Goal: Transaction & Acquisition: Purchase product/service

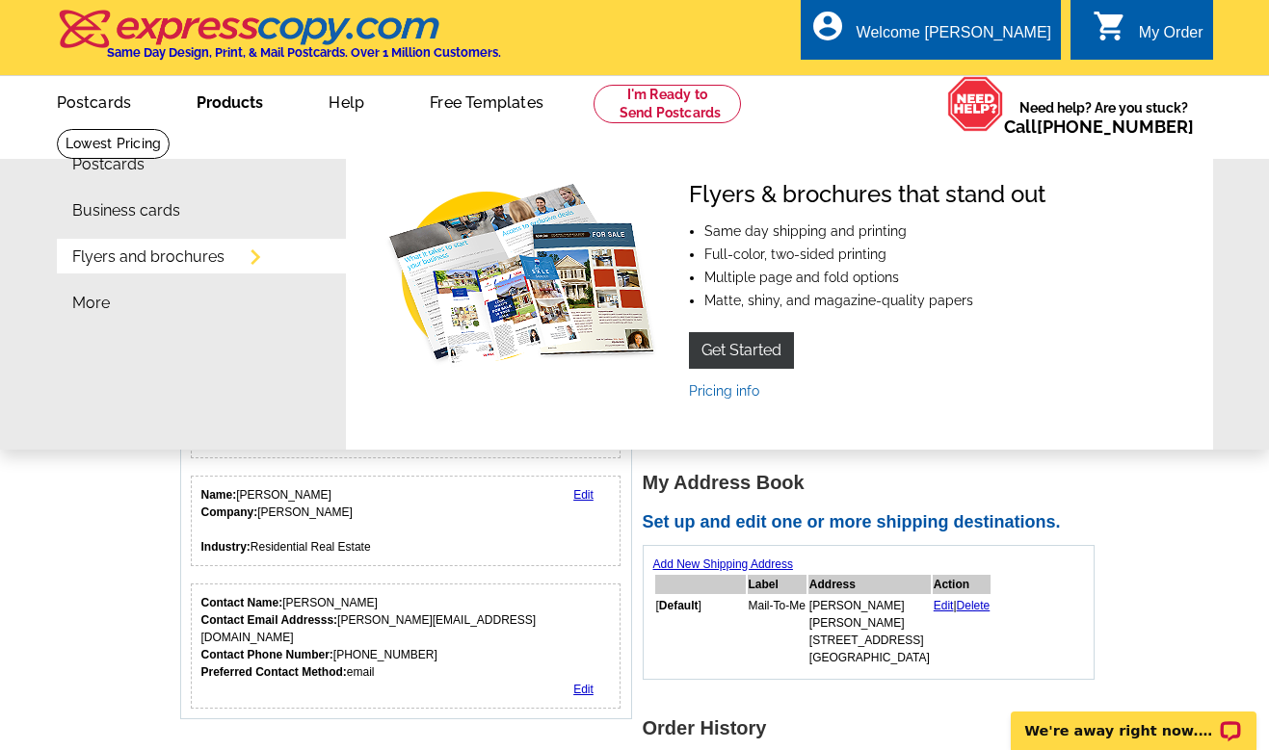
click at [192, 252] on link "Flyers and brochures" at bounding box center [148, 257] width 152 height 15
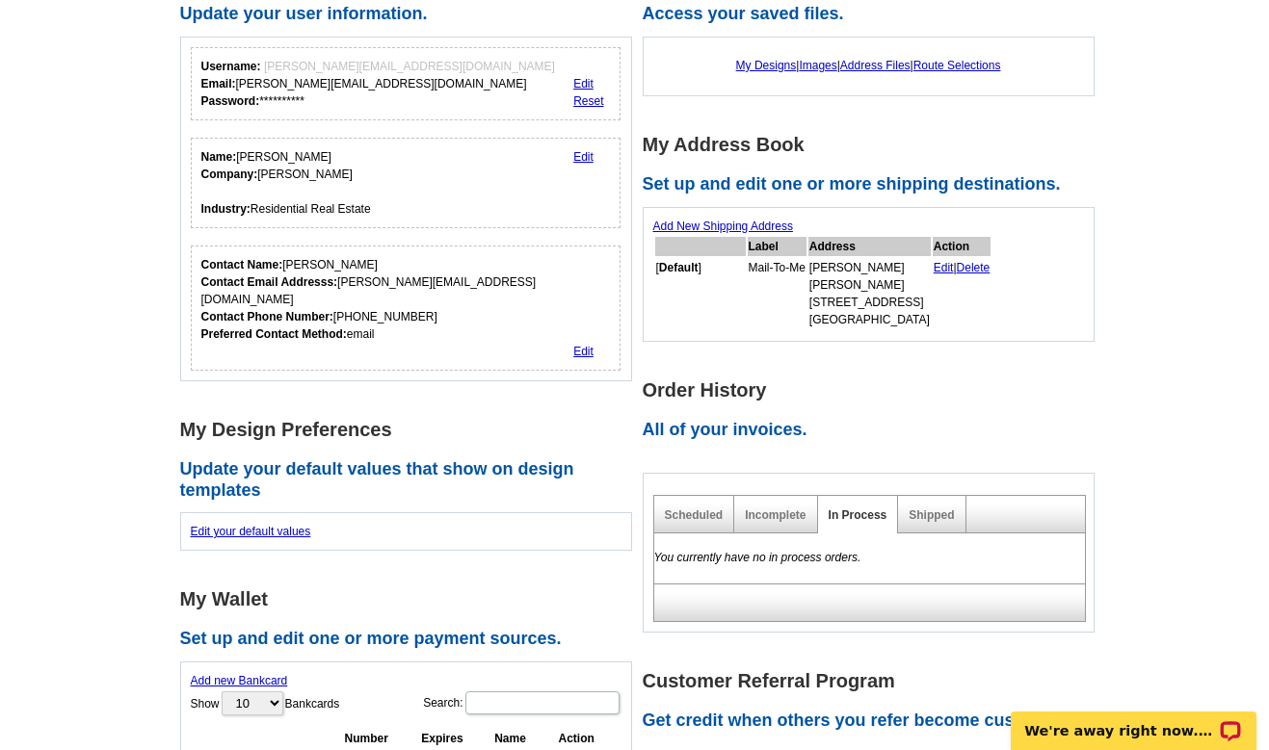
scroll to position [197, 0]
click at [270, 524] on link "Edit your default values" at bounding box center [251, 530] width 120 height 13
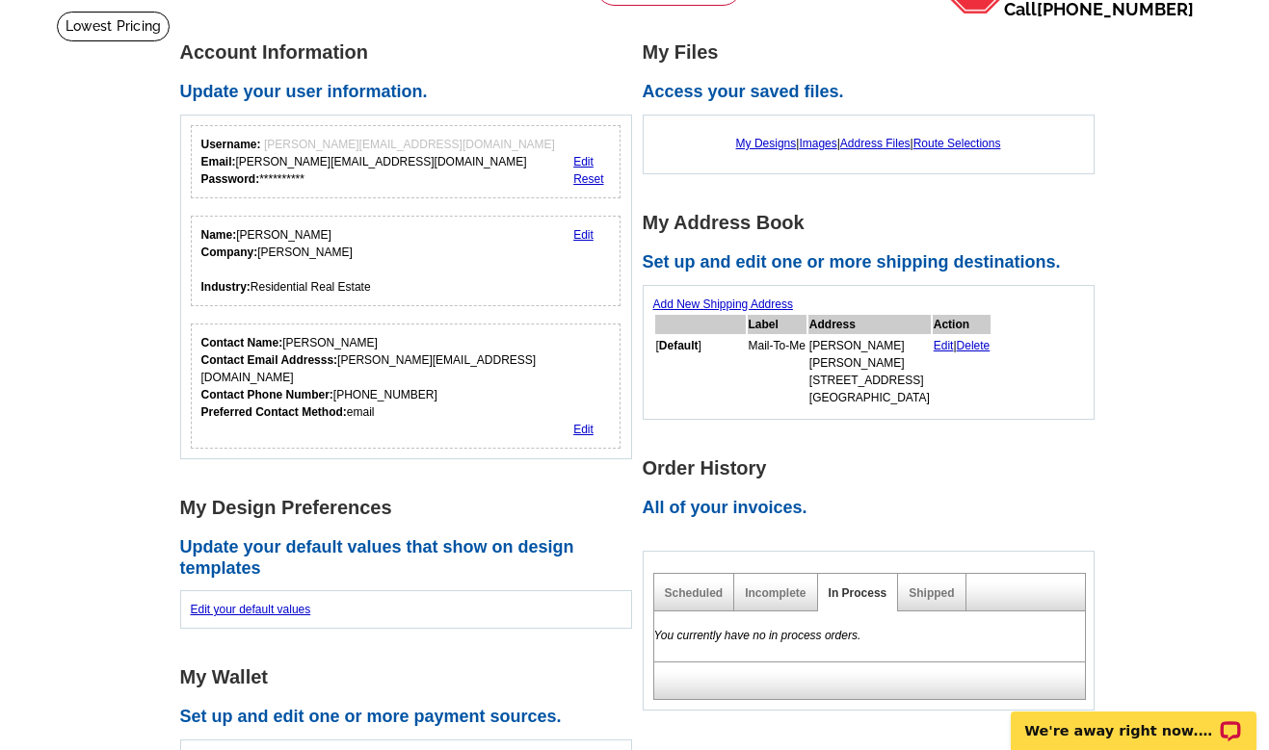
scroll to position [116, 0]
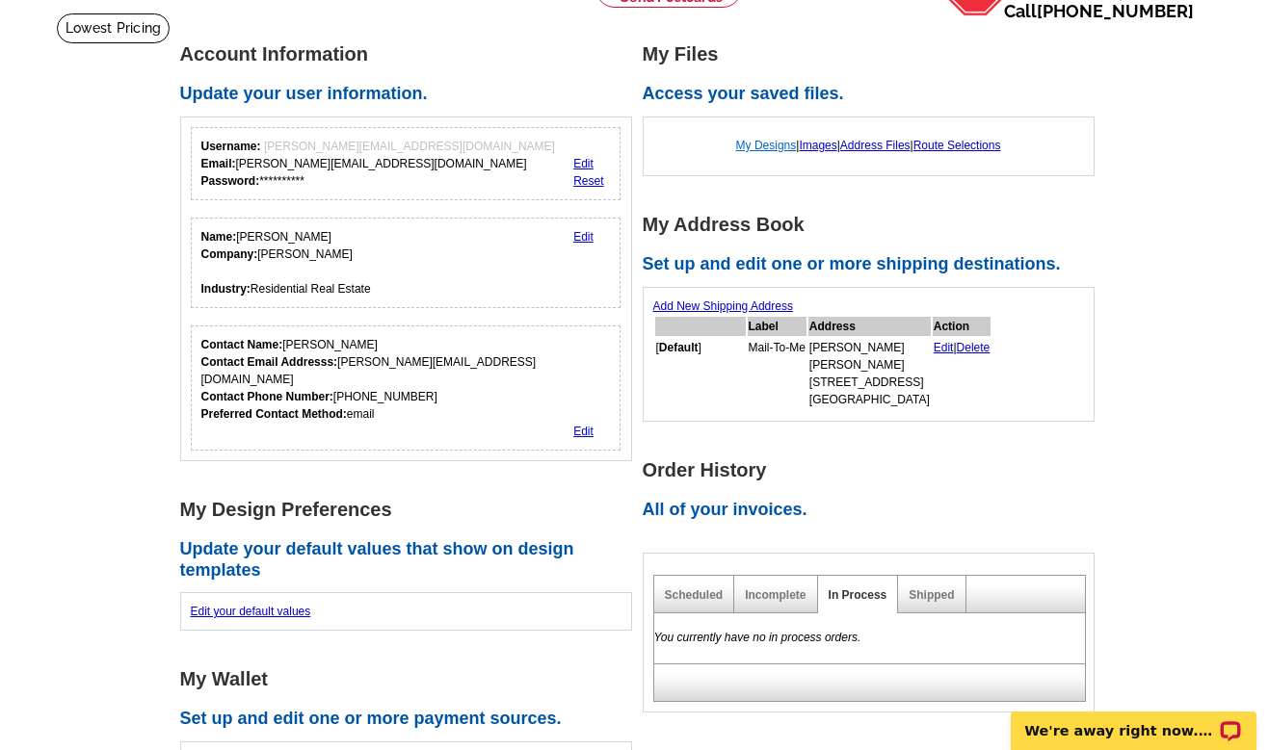
click at [762, 145] on link "My Designs" at bounding box center [766, 145] width 61 height 13
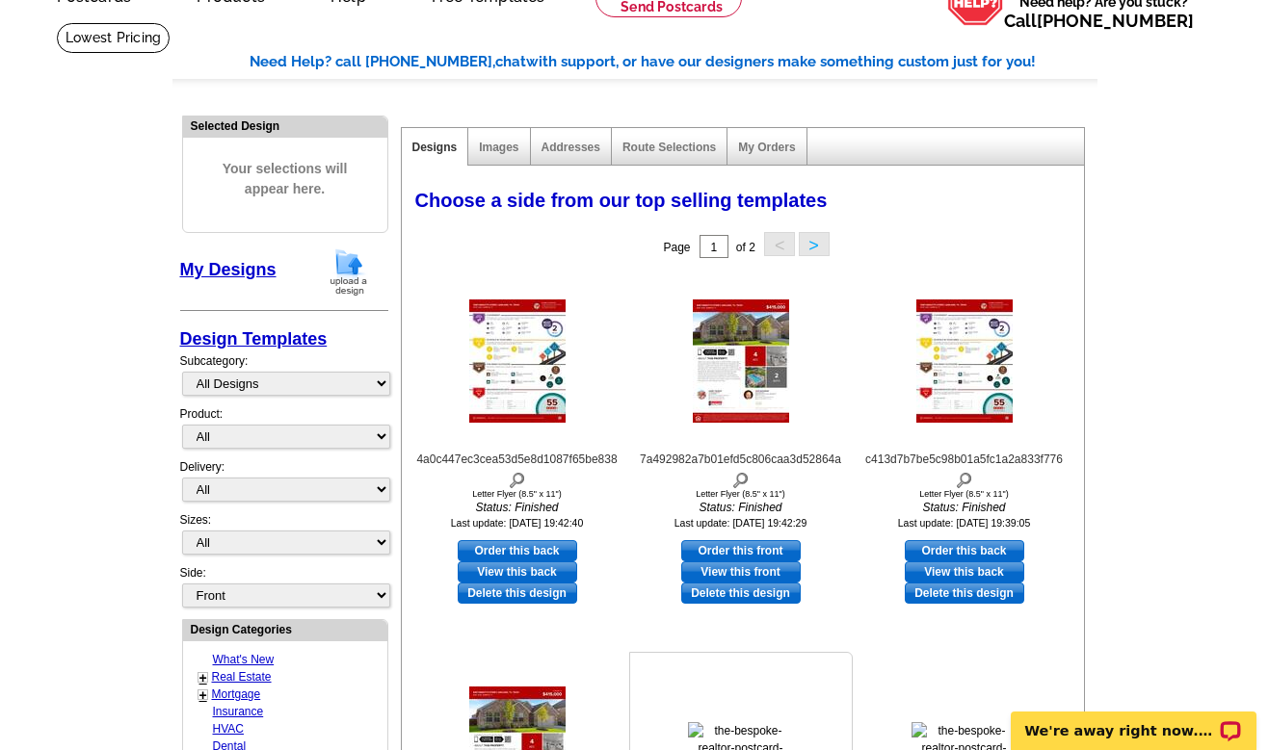
scroll to position [92, 0]
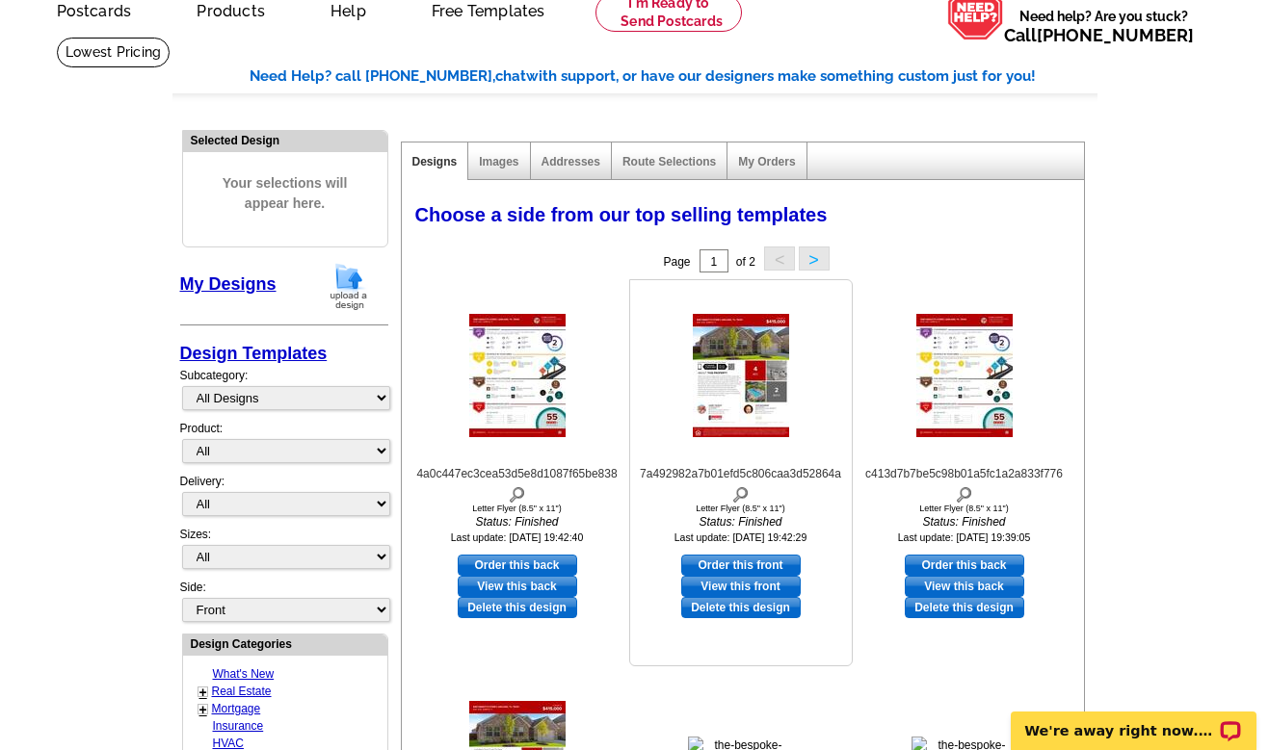
click at [731, 586] on link "View this front" at bounding box center [740, 586] width 119 height 21
click at [720, 562] on link "Order this front" at bounding box center [740, 565] width 119 height 21
select select "6"
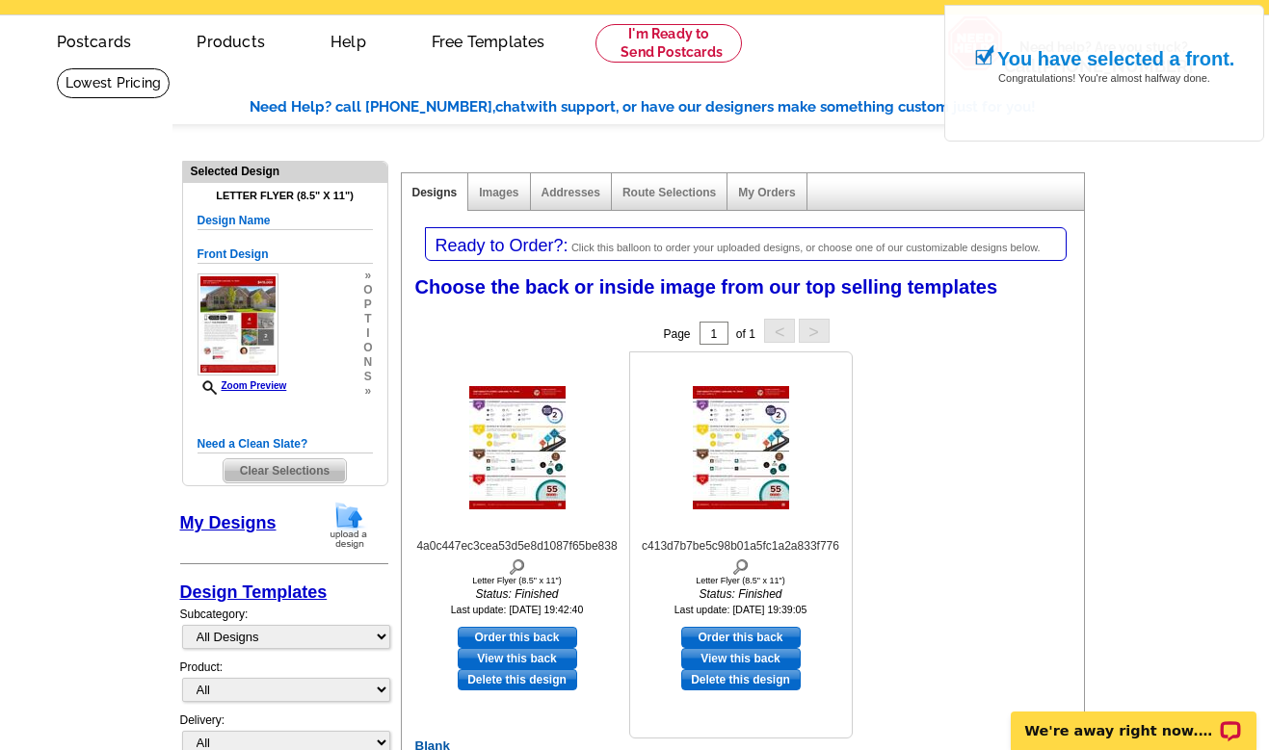
scroll to position [67, 0]
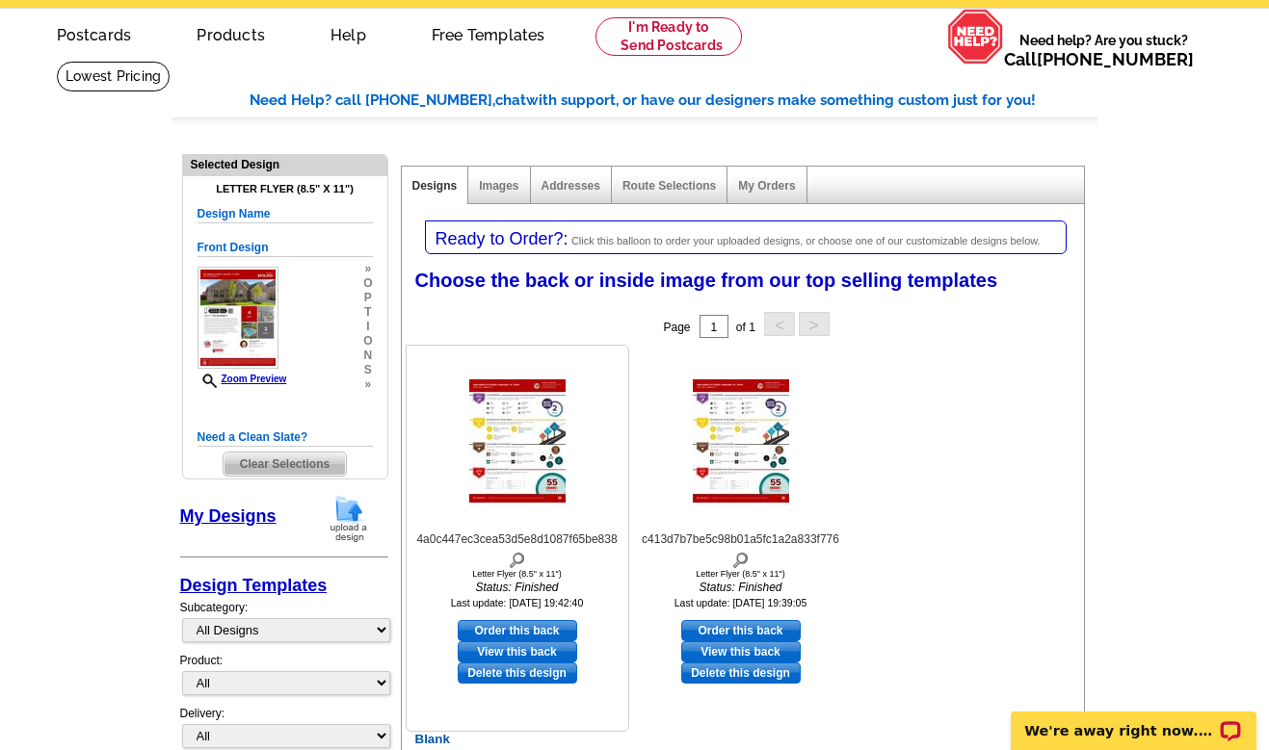
click at [516, 626] on link "Order this back" at bounding box center [517, 630] width 119 height 21
select select "front"
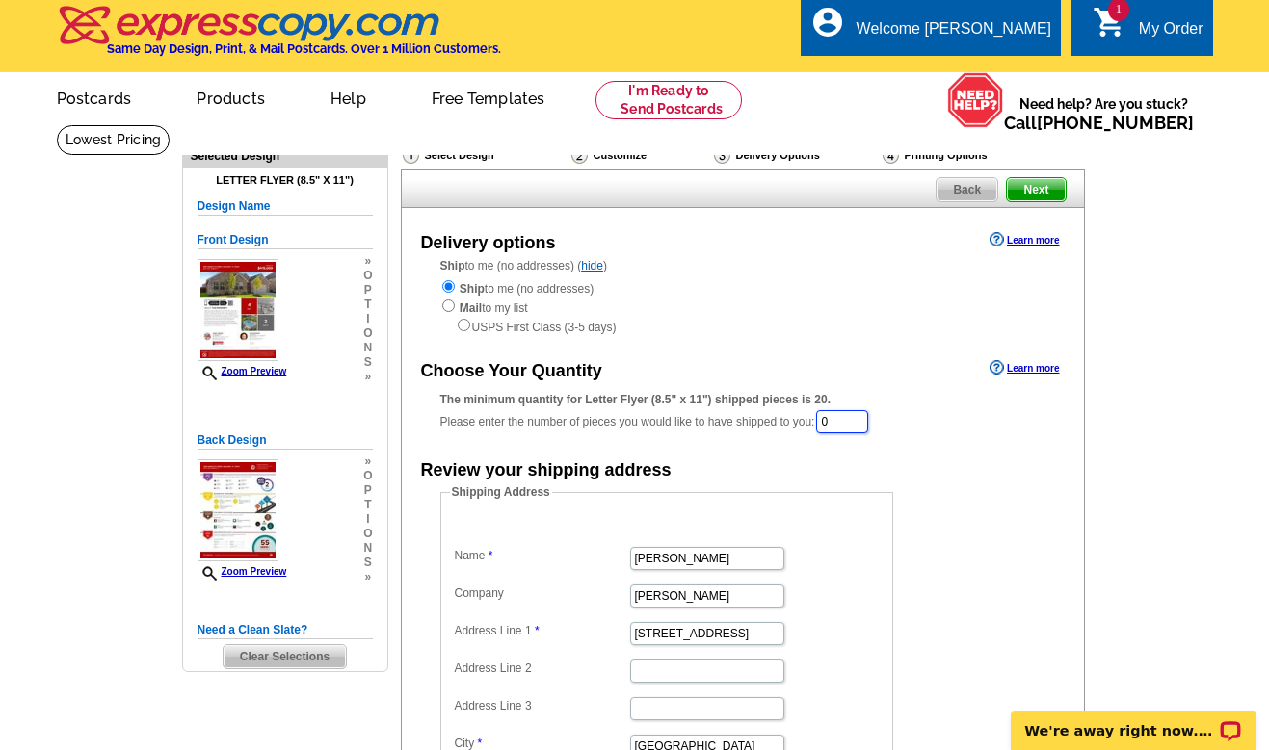
click at [857, 422] on input "0" at bounding box center [842, 421] width 52 height 23
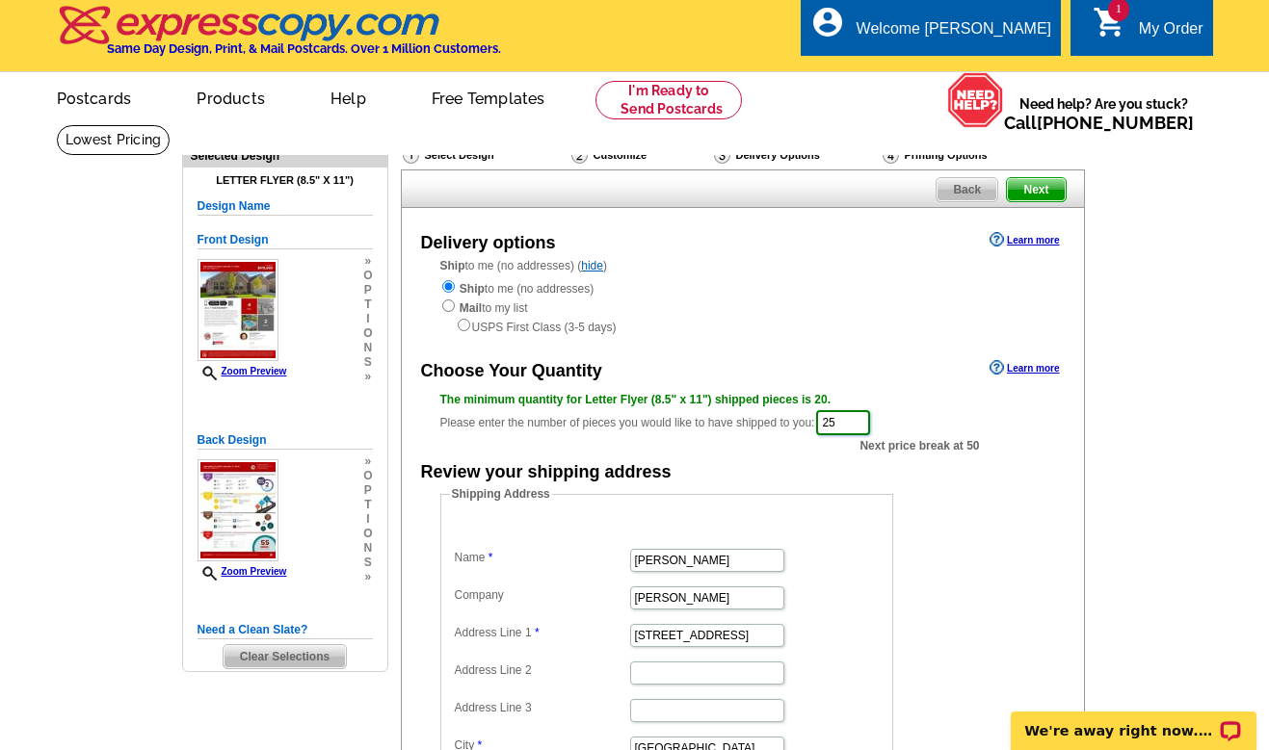
type input "25"
click at [834, 467] on div "Review your shipping address" at bounding box center [743, 471] width 682 height 29
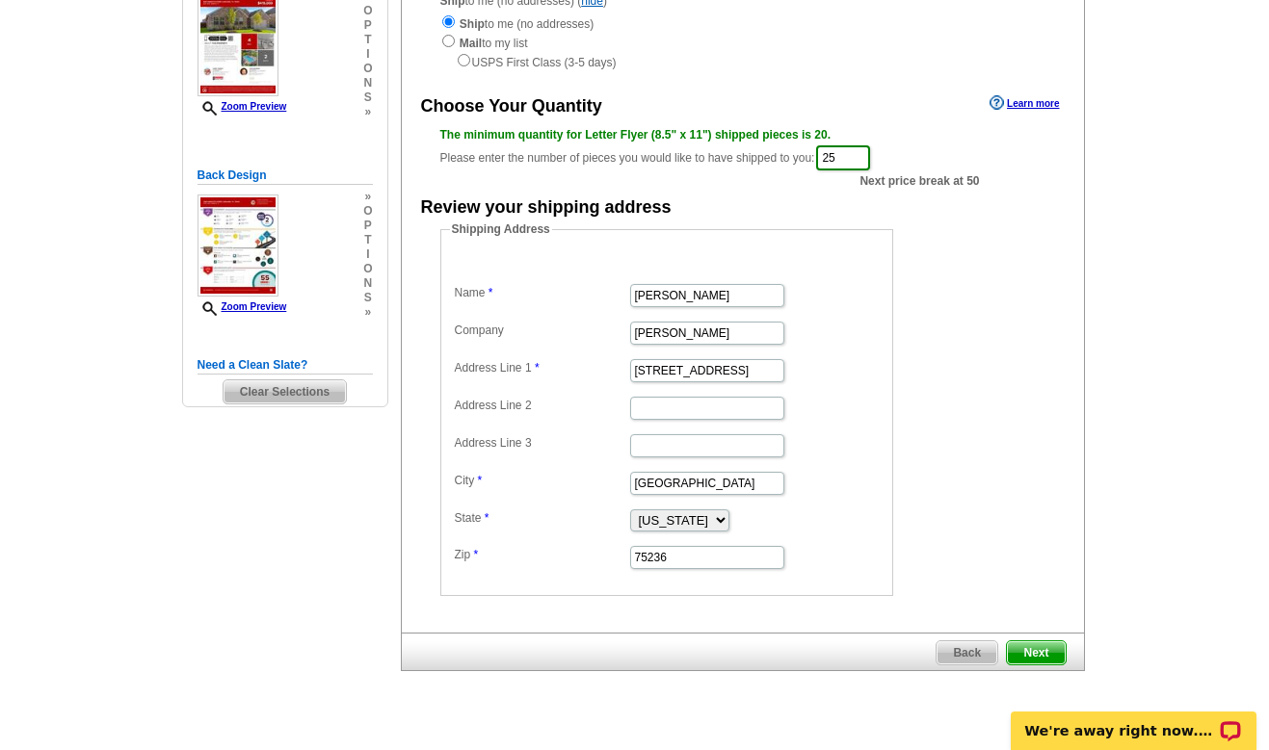
scroll to position [285, 0]
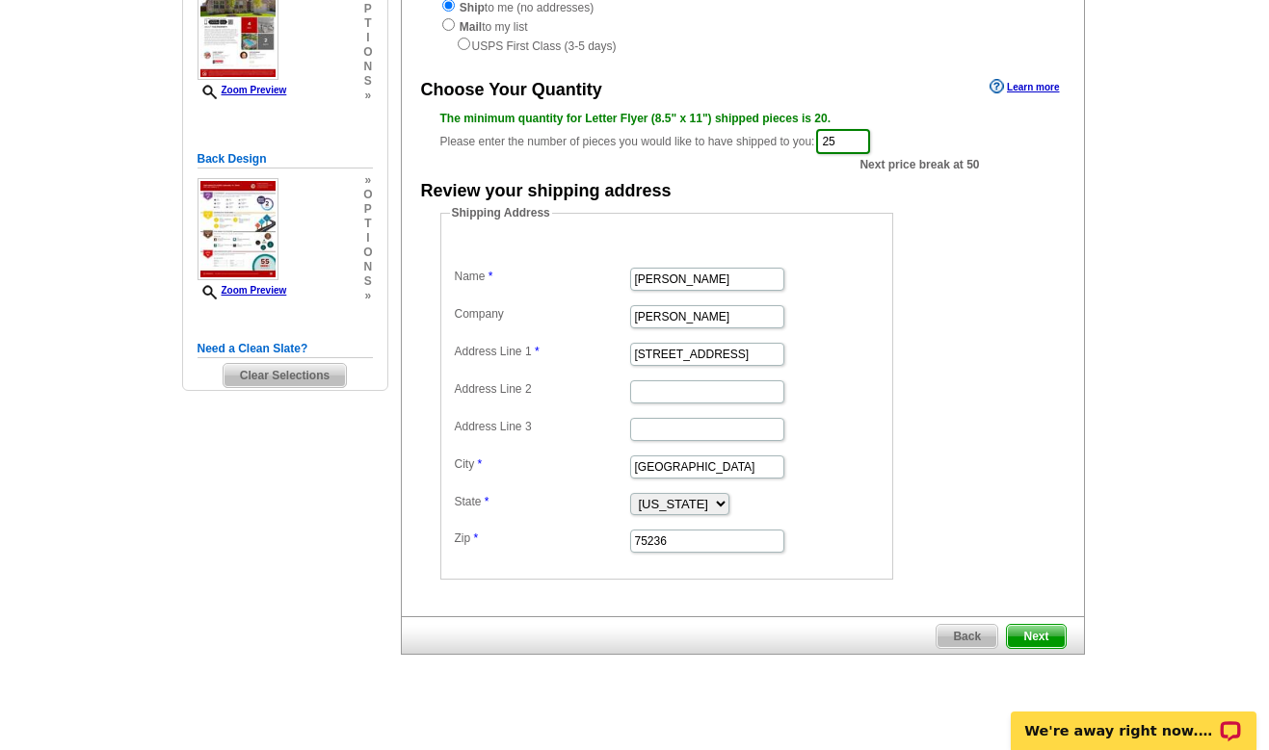
click at [1029, 629] on span "Next" at bounding box center [1036, 636] width 58 height 23
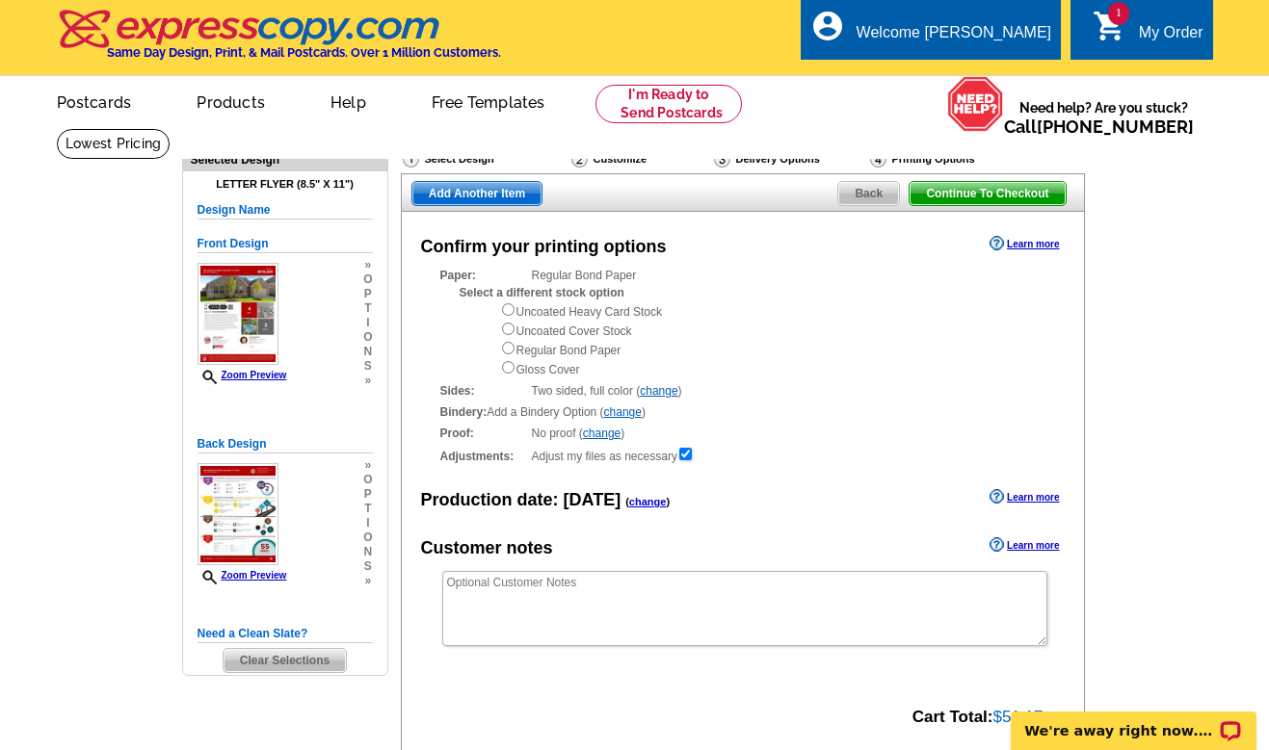
click at [508, 345] on input "radio" at bounding box center [508, 348] width 13 height 13
radio input "true"
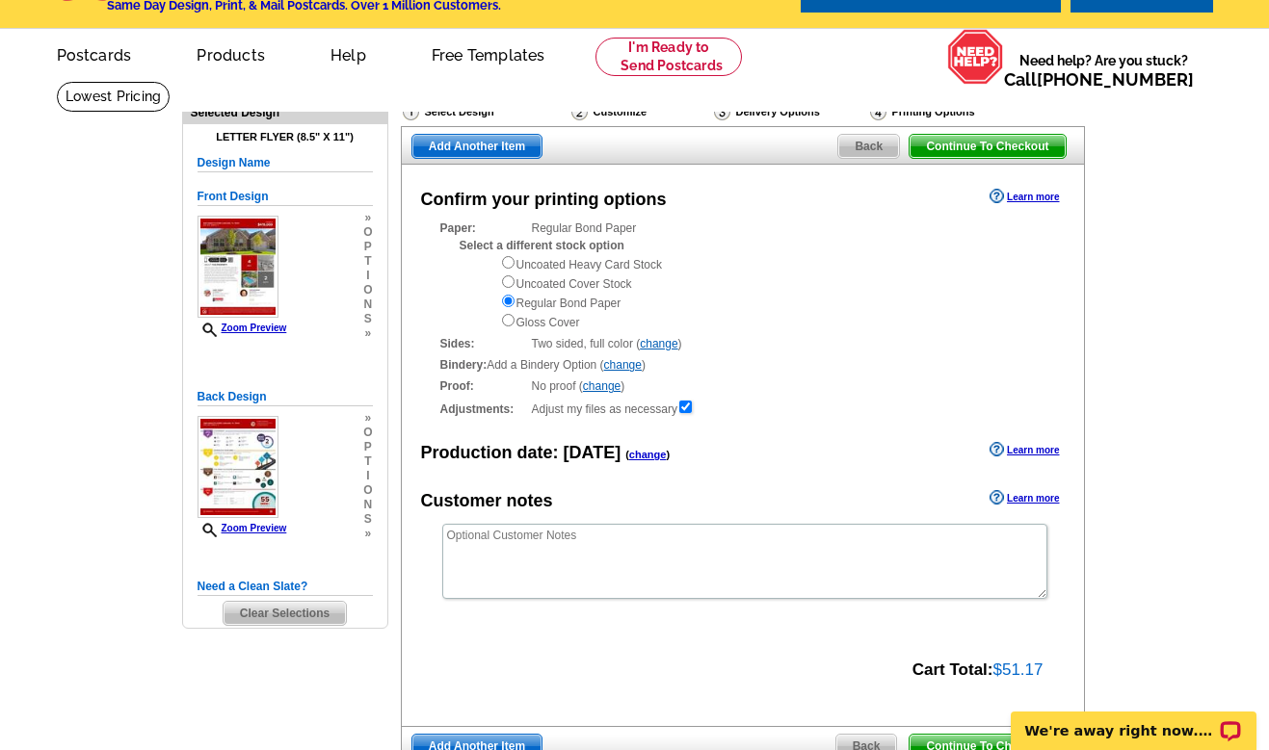
scroll to position [32, 0]
